Goal: Task Accomplishment & Management: Manage account settings

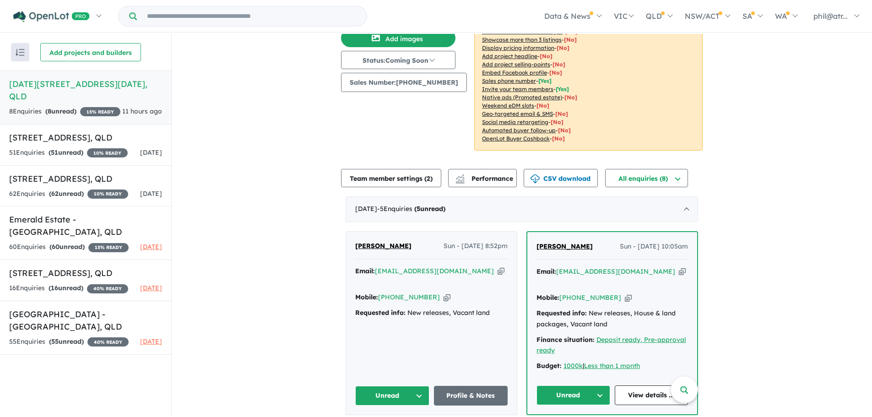
scroll to position [92, 0]
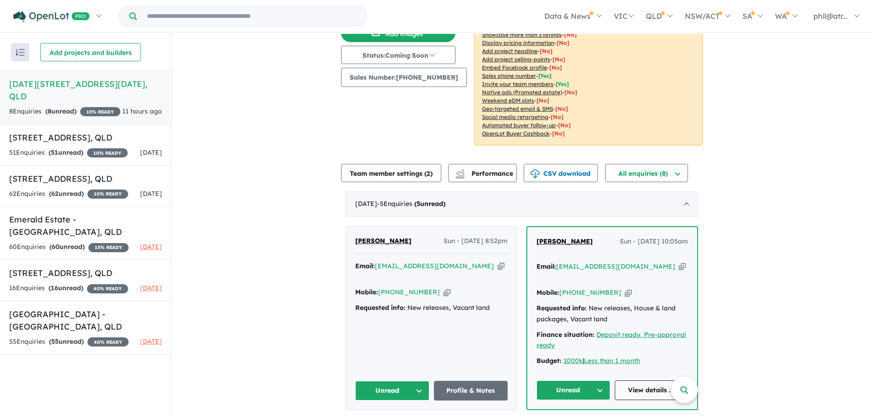
click at [644, 381] on link "View details ..." at bounding box center [652, 391] width 74 height 20
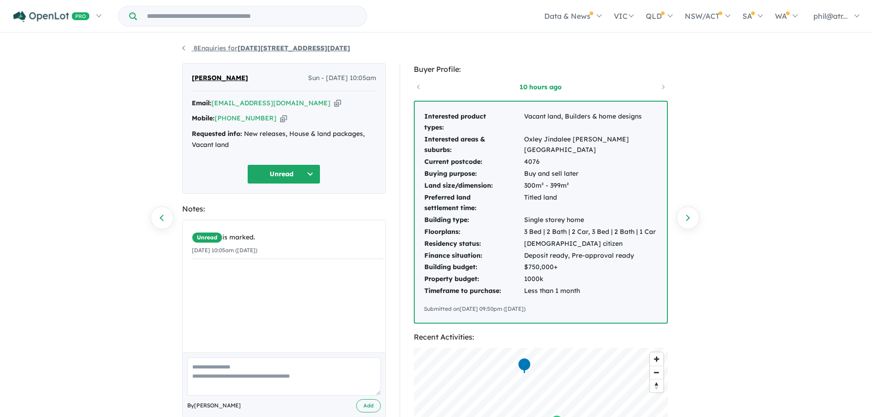
click at [186, 48] on link "8 Enquiries for [DATE][STREET_ADDRESS][DATE]" at bounding box center [266, 48] width 168 height 8
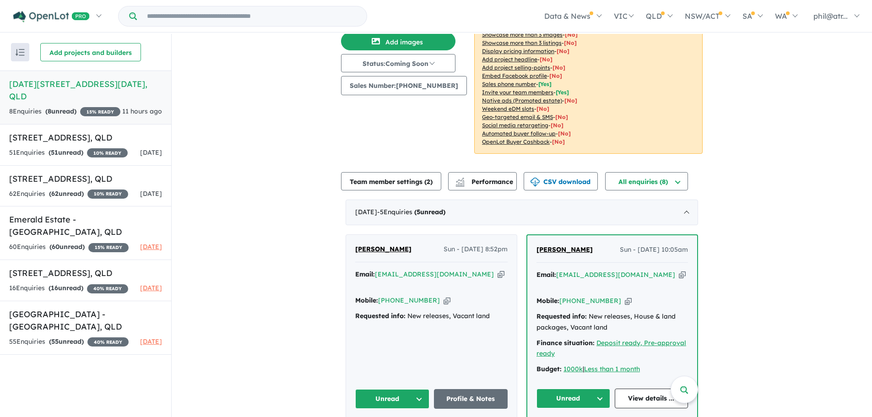
scroll to position [92, 0]
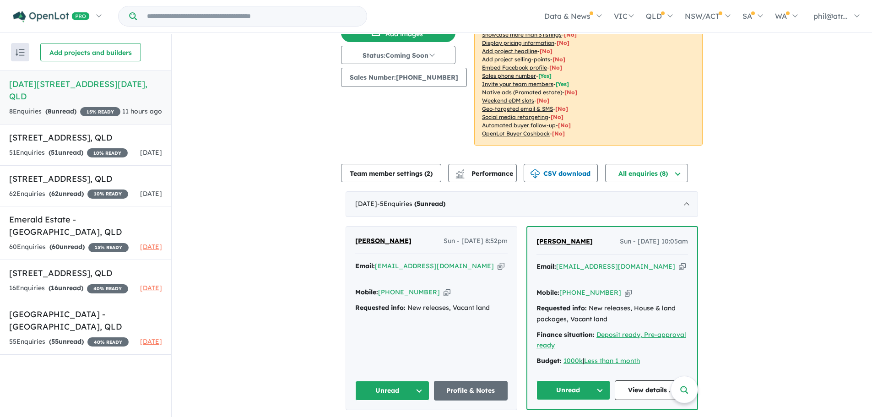
click at [444, 288] on icon "button" at bounding box center [447, 293] width 7 height 10
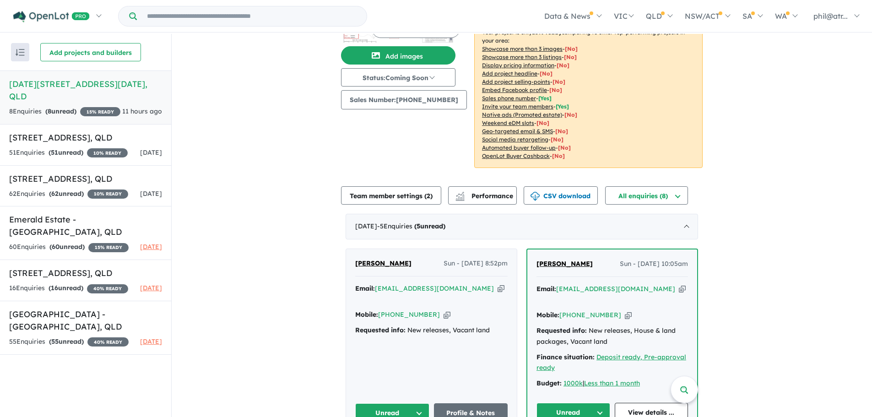
scroll to position [183, 0]
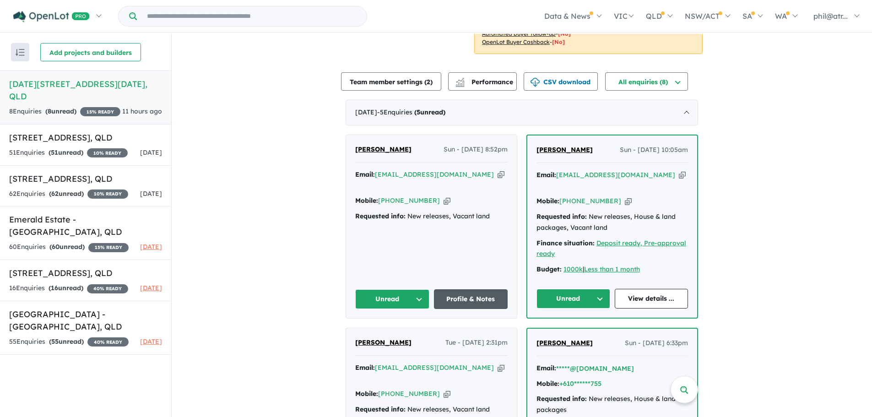
click at [460, 292] on link "Profile & Notes" at bounding box center [471, 299] width 74 height 20
click at [625, 196] on icon "button" at bounding box center [628, 201] width 7 height 10
click at [102, 158] on div "51 Enquir ies ( 51 unread) 10 % READY" at bounding box center [68, 152] width 119 height 11
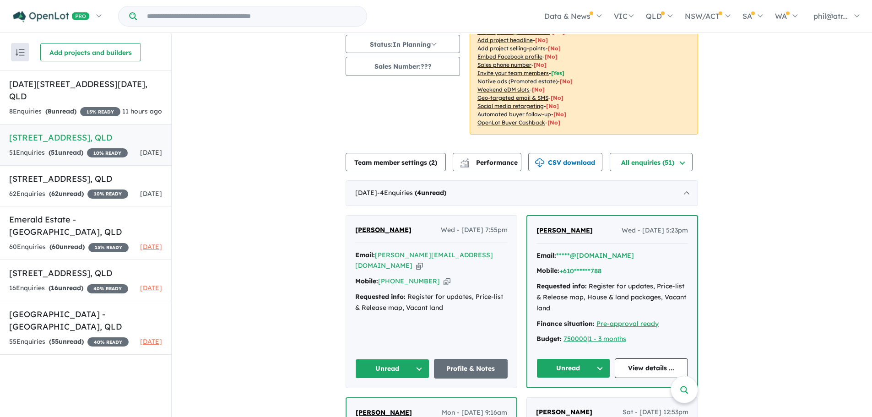
scroll to position [137, 0]
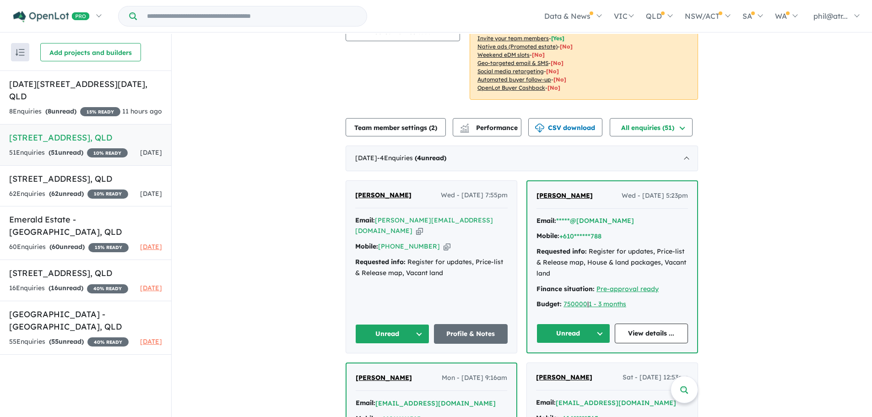
click at [444, 242] on icon "button" at bounding box center [447, 247] width 7 height 10
